Goal: Use online tool/utility: Utilize a website feature to perform a specific function

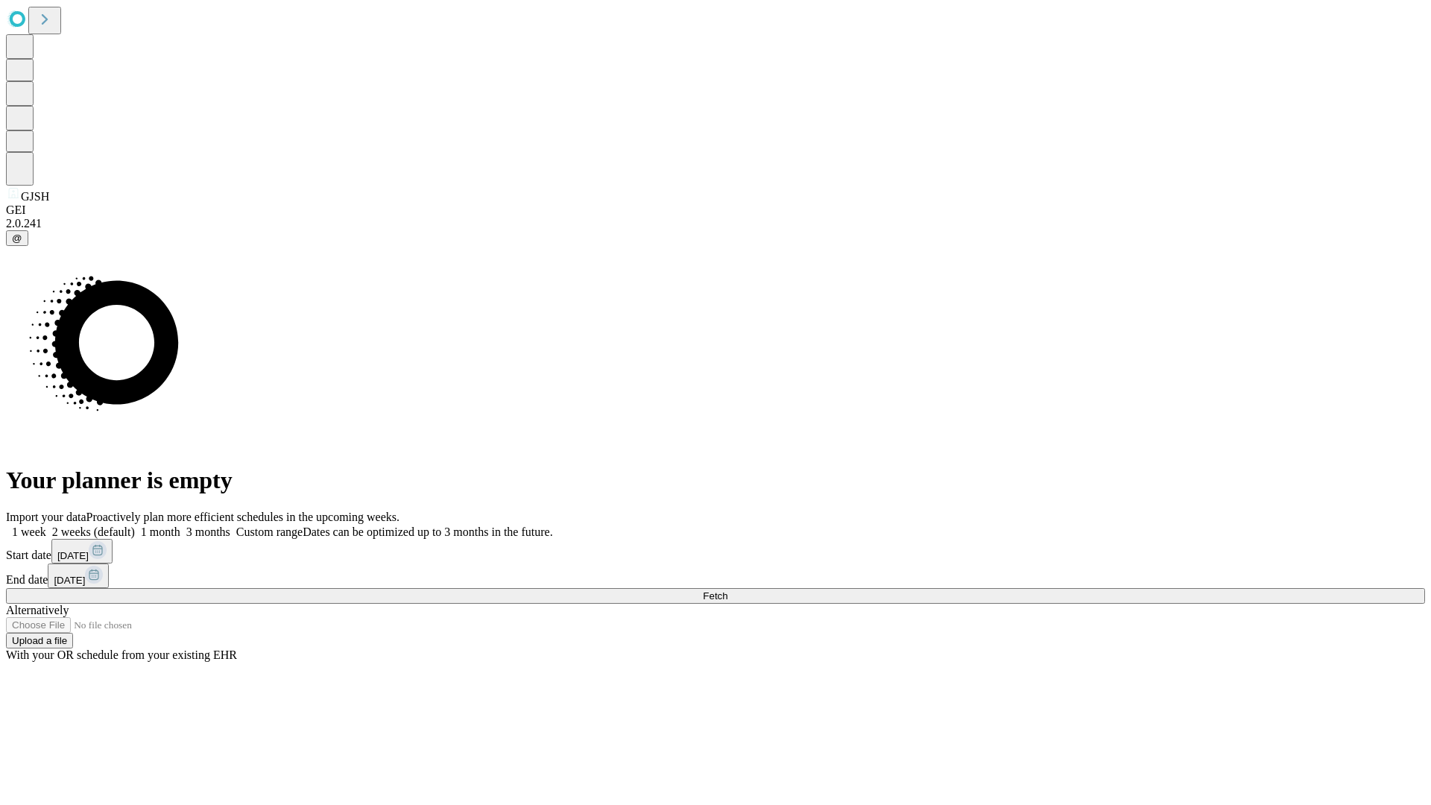
click at [728, 590] on span "Fetch" at bounding box center [715, 595] width 25 height 11
